Goal: Navigation & Orientation: Find specific page/section

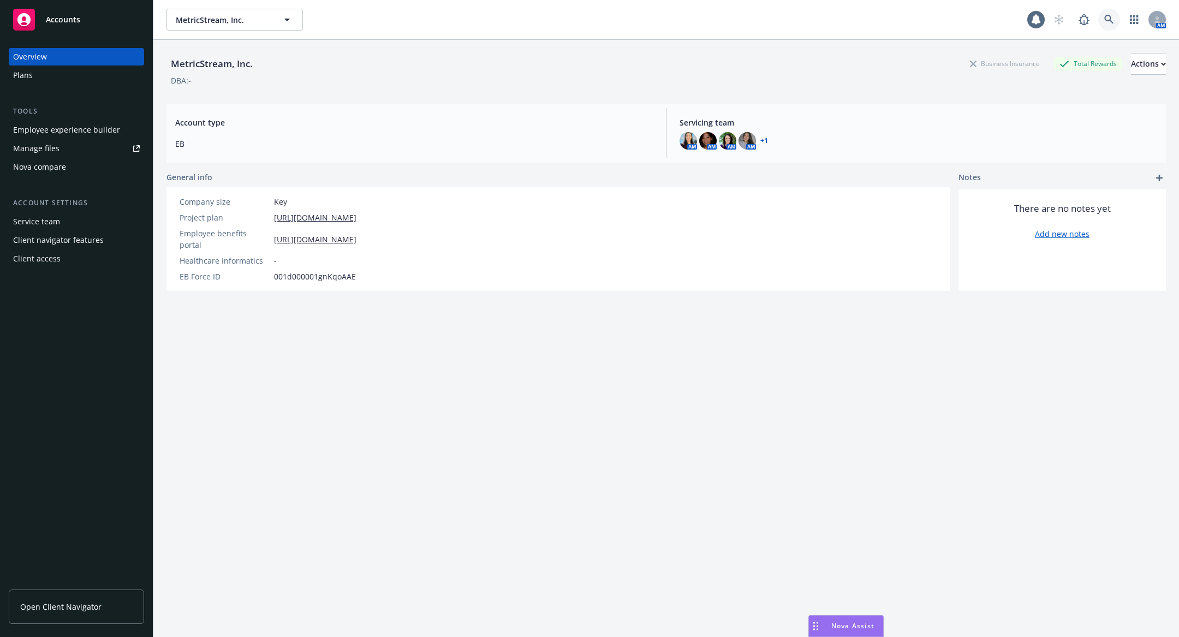
click at [1108, 27] on link at bounding box center [1110, 20] width 22 height 22
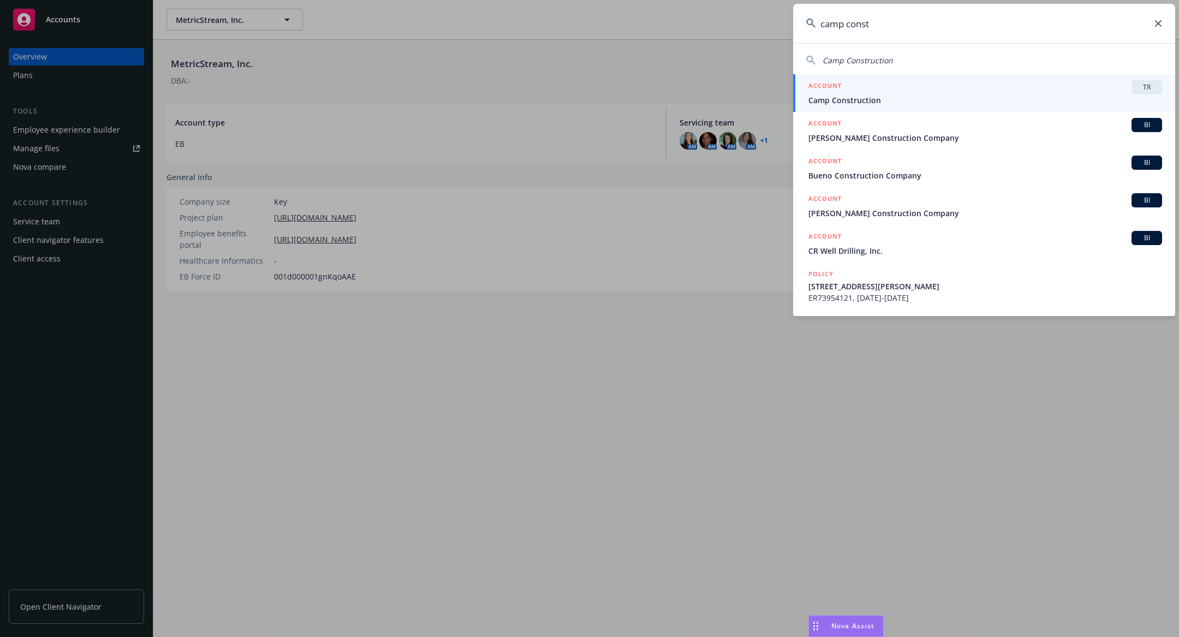
type input "camp const"
click at [841, 91] on h5 "ACCOUNT" at bounding box center [825, 86] width 33 height 13
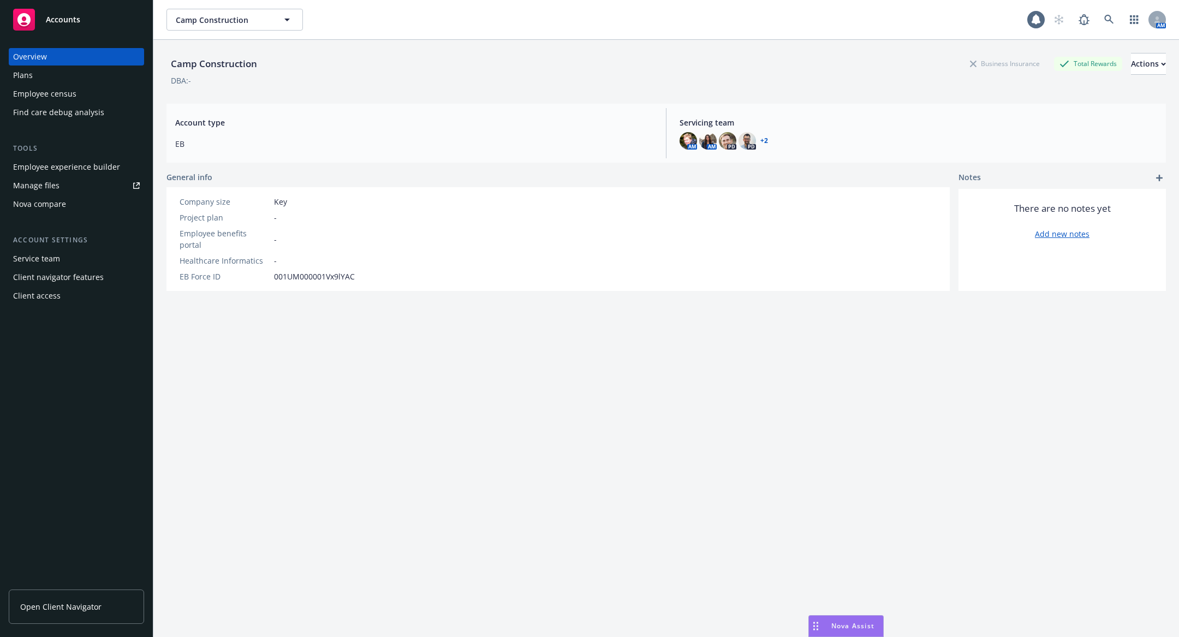
click at [97, 172] on div "Employee experience builder" at bounding box center [66, 166] width 107 height 17
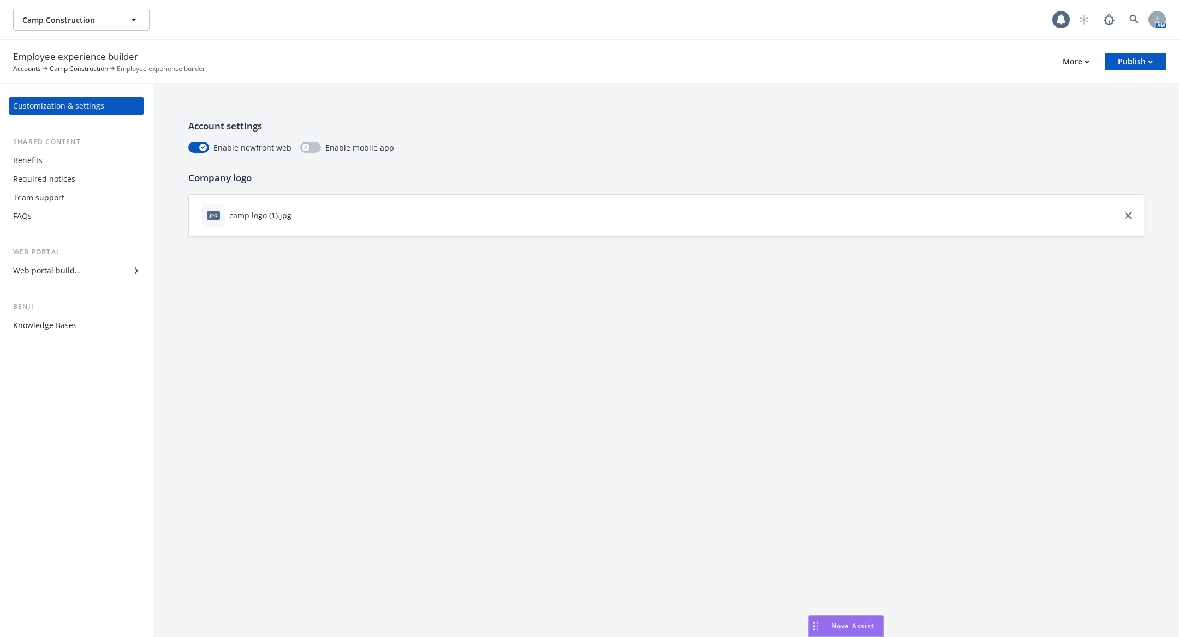
click at [60, 283] on div "Customization & settings Shared content Benefits Required notices Team support …" at bounding box center [76, 215] width 135 height 237
click at [67, 324] on div "Knowledge Bases" at bounding box center [45, 325] width 64 height 17
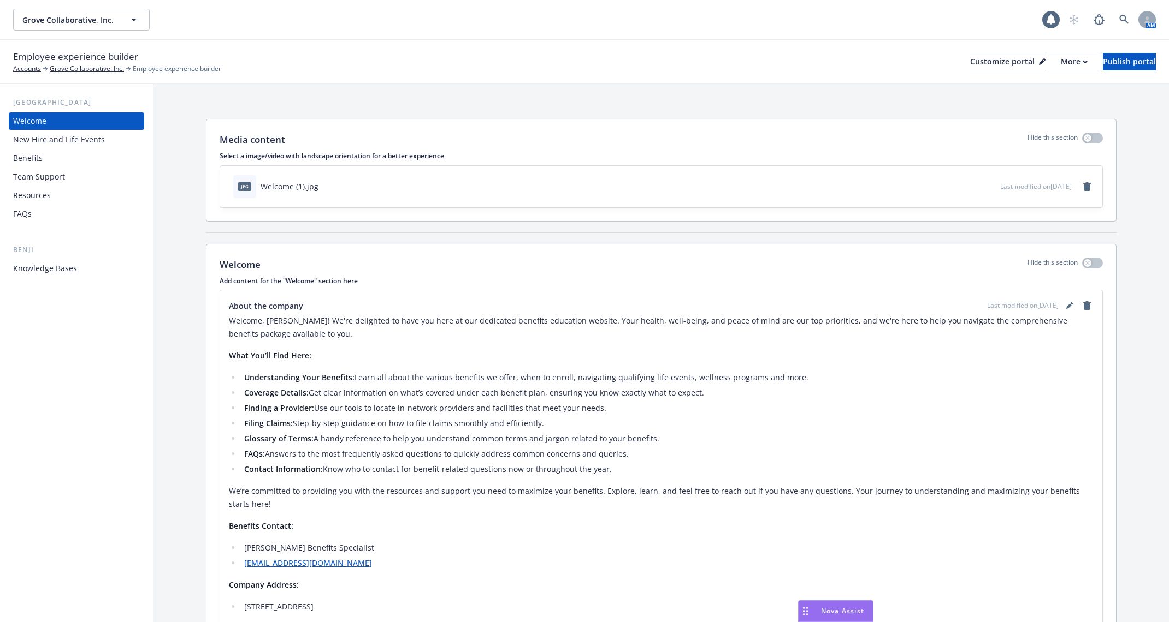
click at [57, 197] on div "Resources" at bounding box center [76, 195] width 127 height 17
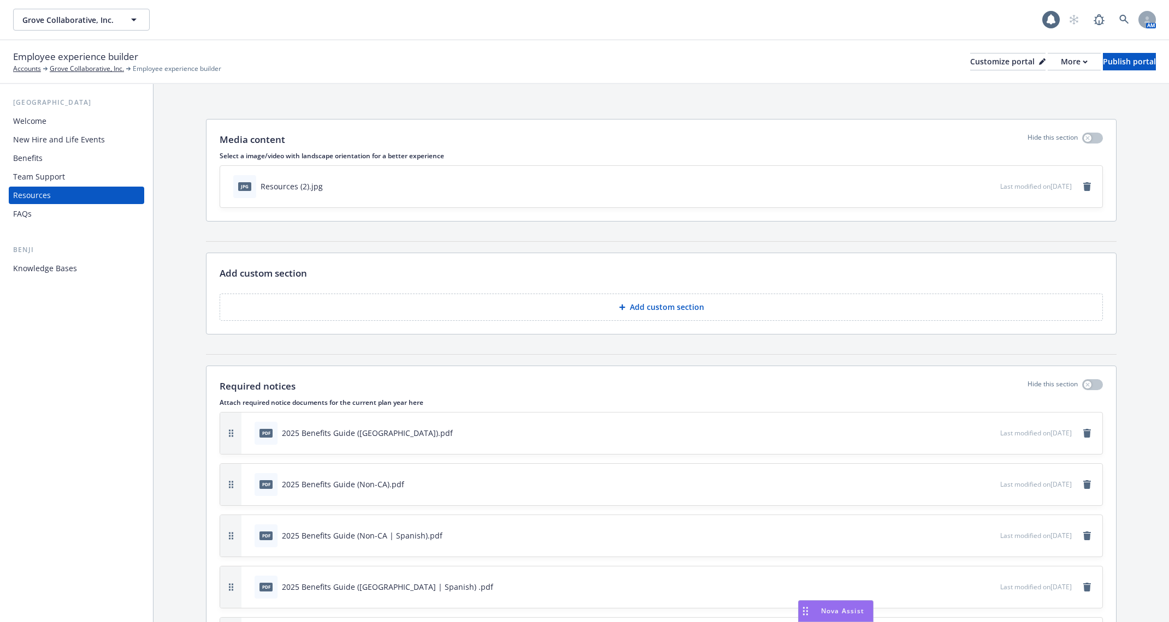
scroll to position [236, 0]
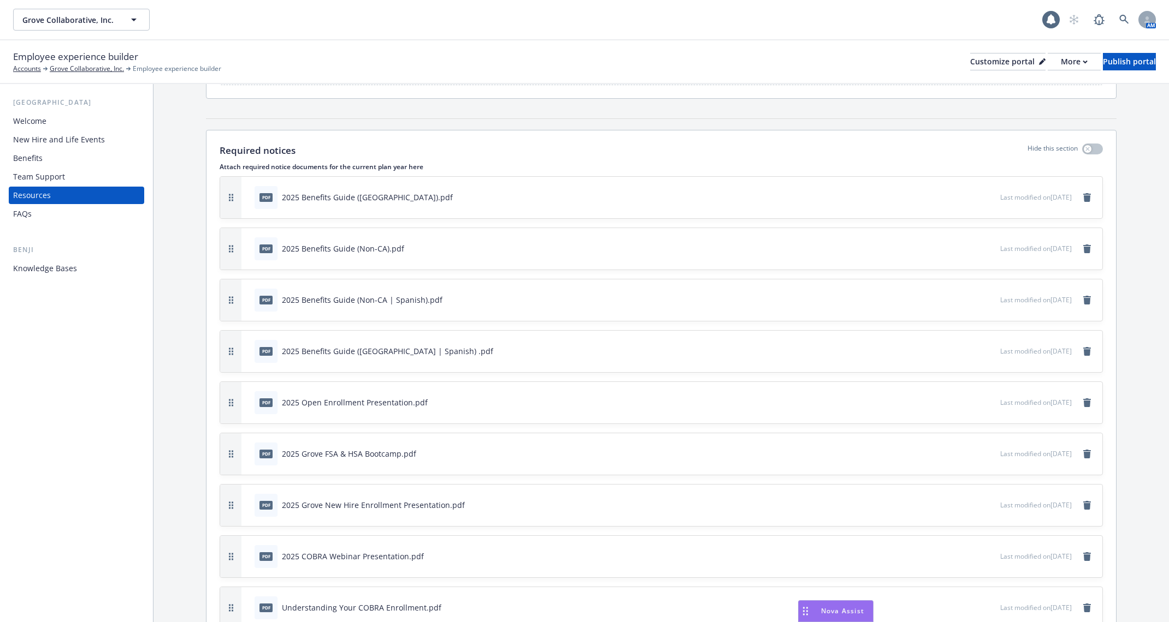
click at [985, 193] on icon "preview file" at bounding box center [990, 197] width 10 height 8
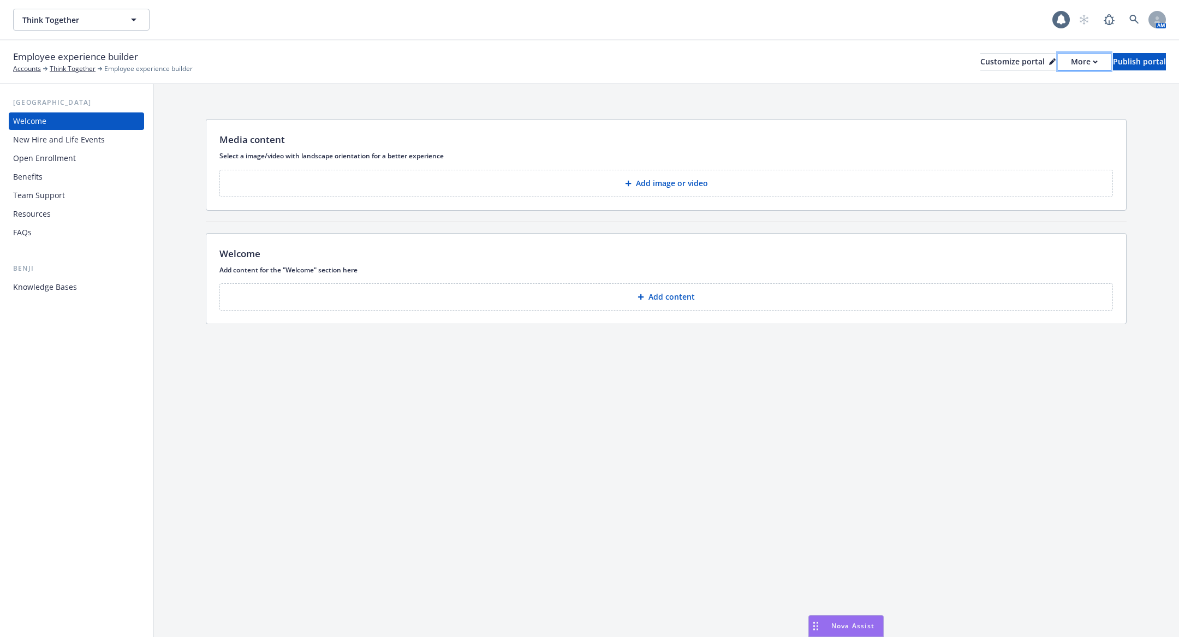
click at [1071, 66] on div "More" at bounding box center [1084, 62] width 27 height 16
click at [541, 138] on div "Media content" at bounding box center [667, 140] width 894 height 14
click at [71, 193] on div "Team Support" at bounding box center [76, 195] width 127 height 17
